Goal: Find specific page/section: Find specific page/section

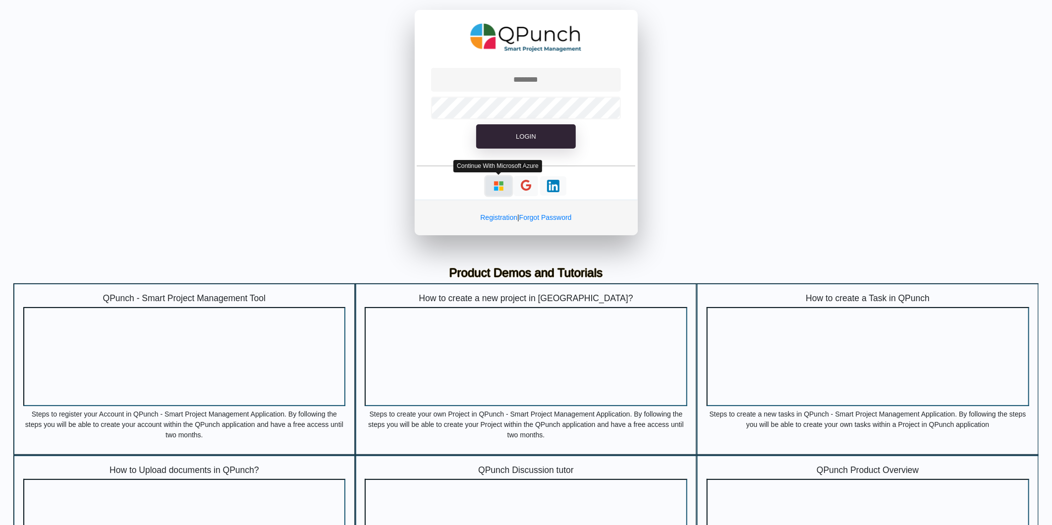
click at [491, 190] on button "button" at bounding box center [499, 185] width 26 height 19
type input "**********"
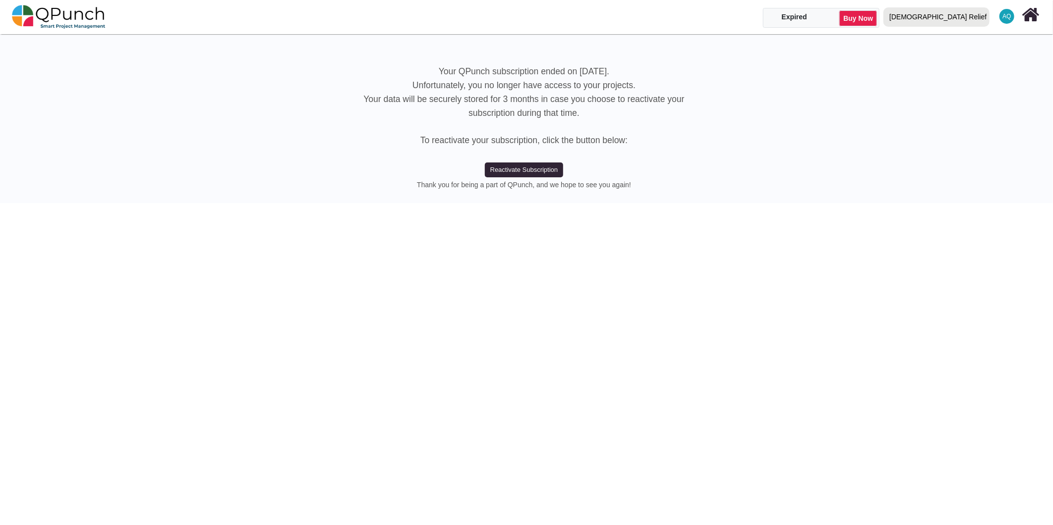
click at [969, 13] on div "[DEMOGRAPHIC_DATA] Relief" at bounding box center [937, 16] width 97 height 17
click at [962, 56] on link "IRW" at bounding box center [939, 59] width 118 height 14
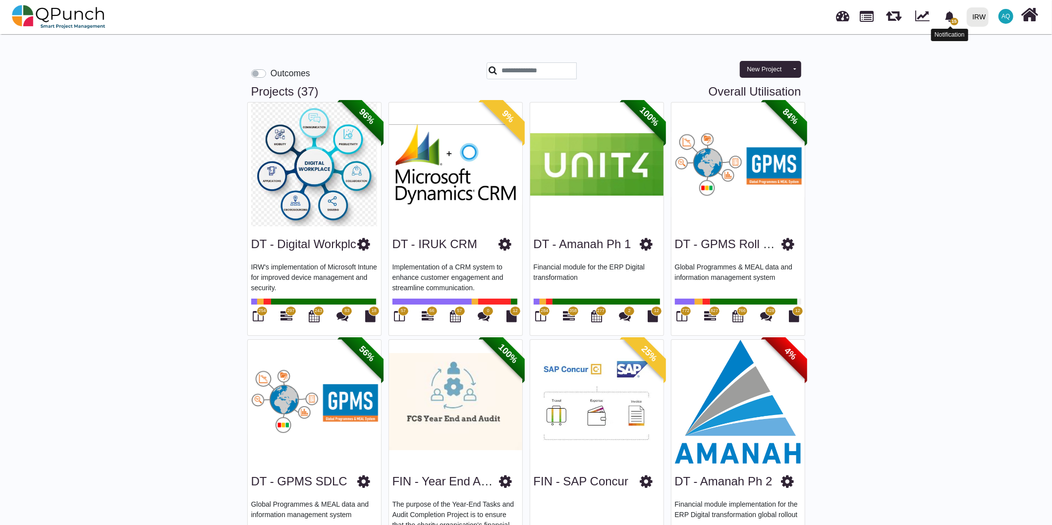
click at [953, 22] on span "15" at bounding box center [955, 21] width 8 height 7
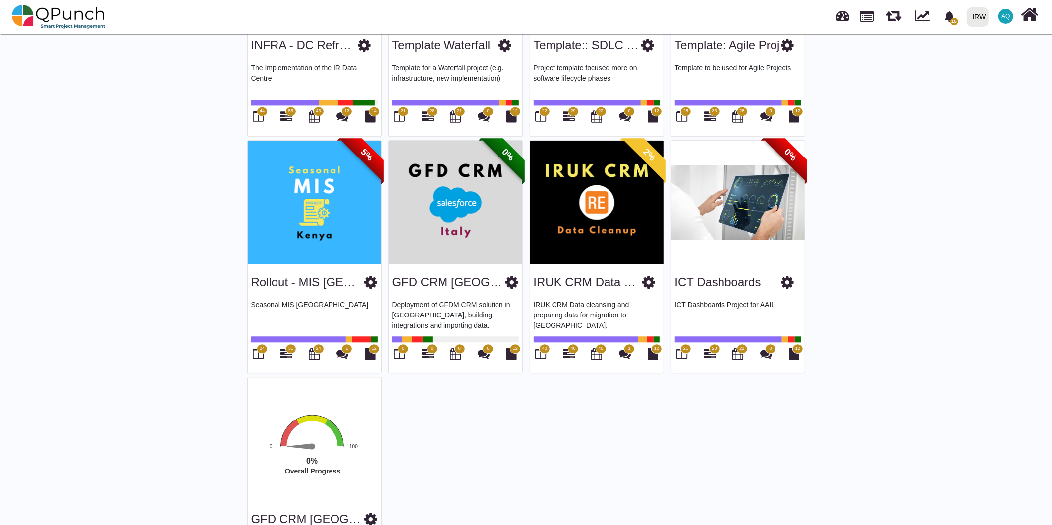
scroll to position [1957, 0]
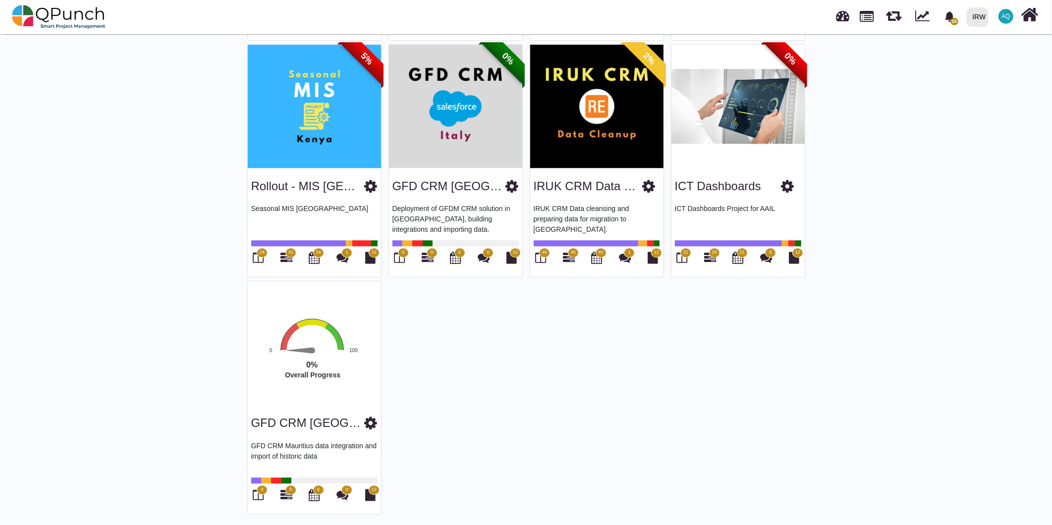
drag, startPoint x: 1051, startPoint y: 454, endPoint x: 1047, endPoint y: 421, distance: 32.4
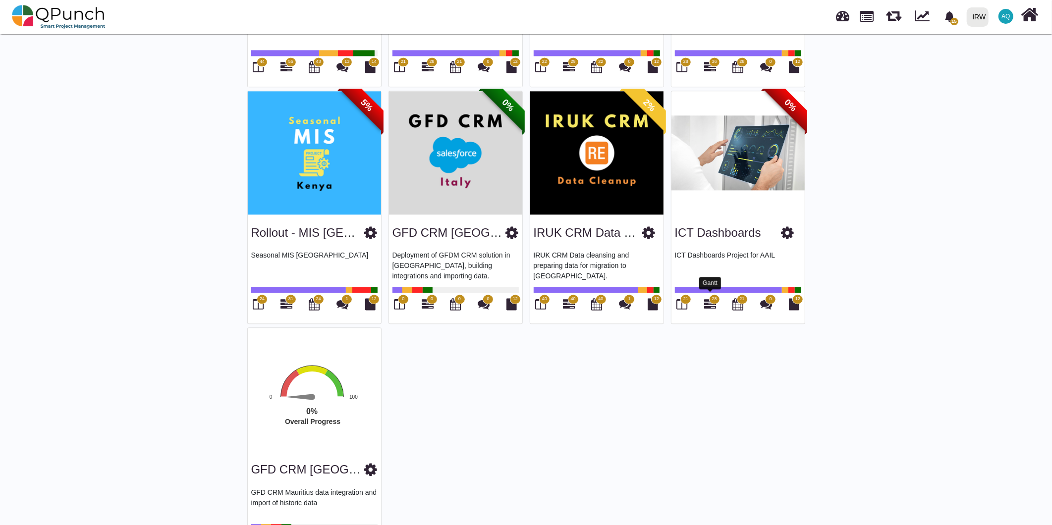
click at [714, 302] on icon at bounding box center [710, 304] width 12 height 12
